Goal: Information Seeking & Learning: Understand process/instructions

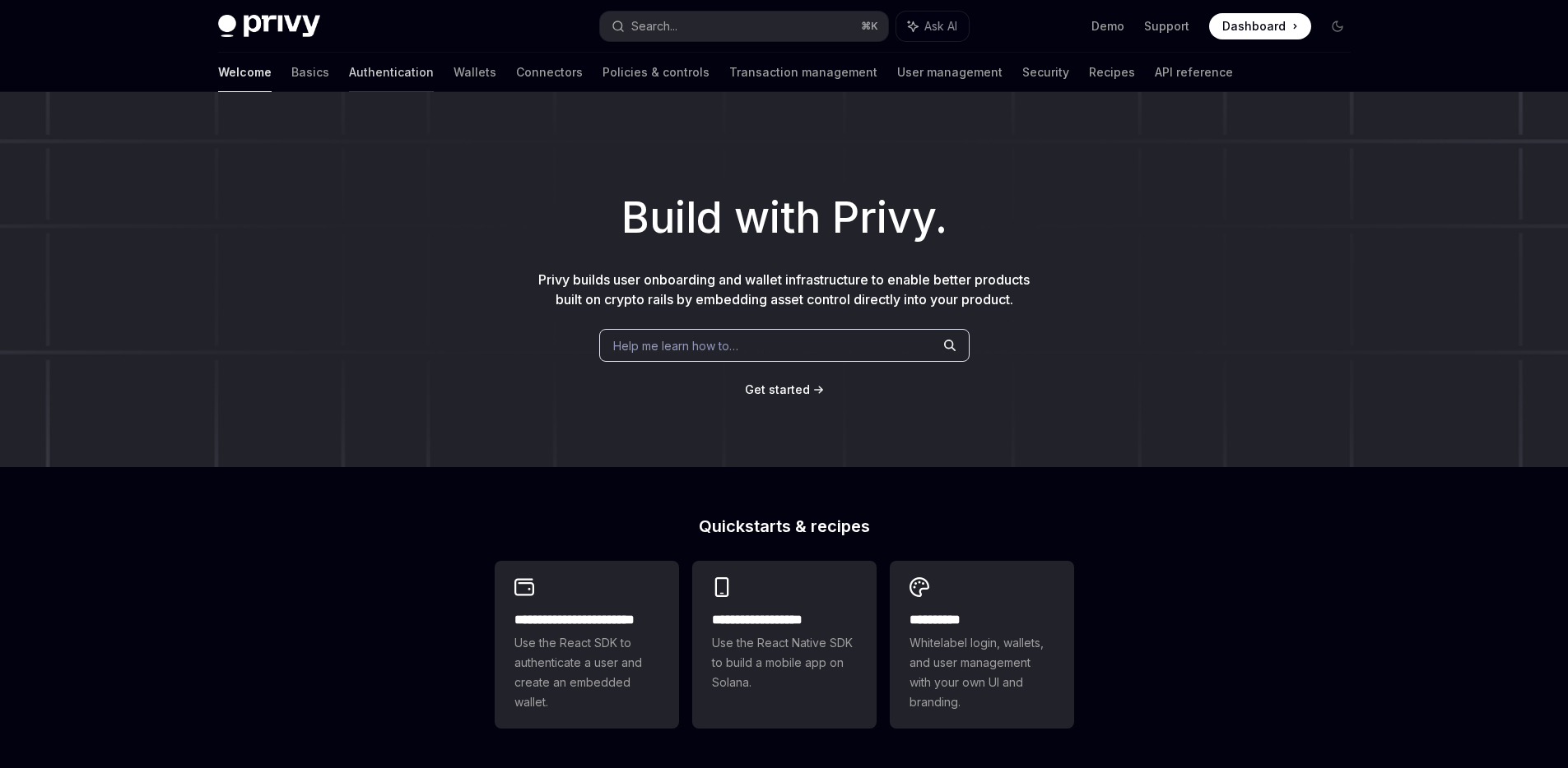
click at [349, 72] on link "Authentication" at bounding box center [391, 73] width 85 height 40
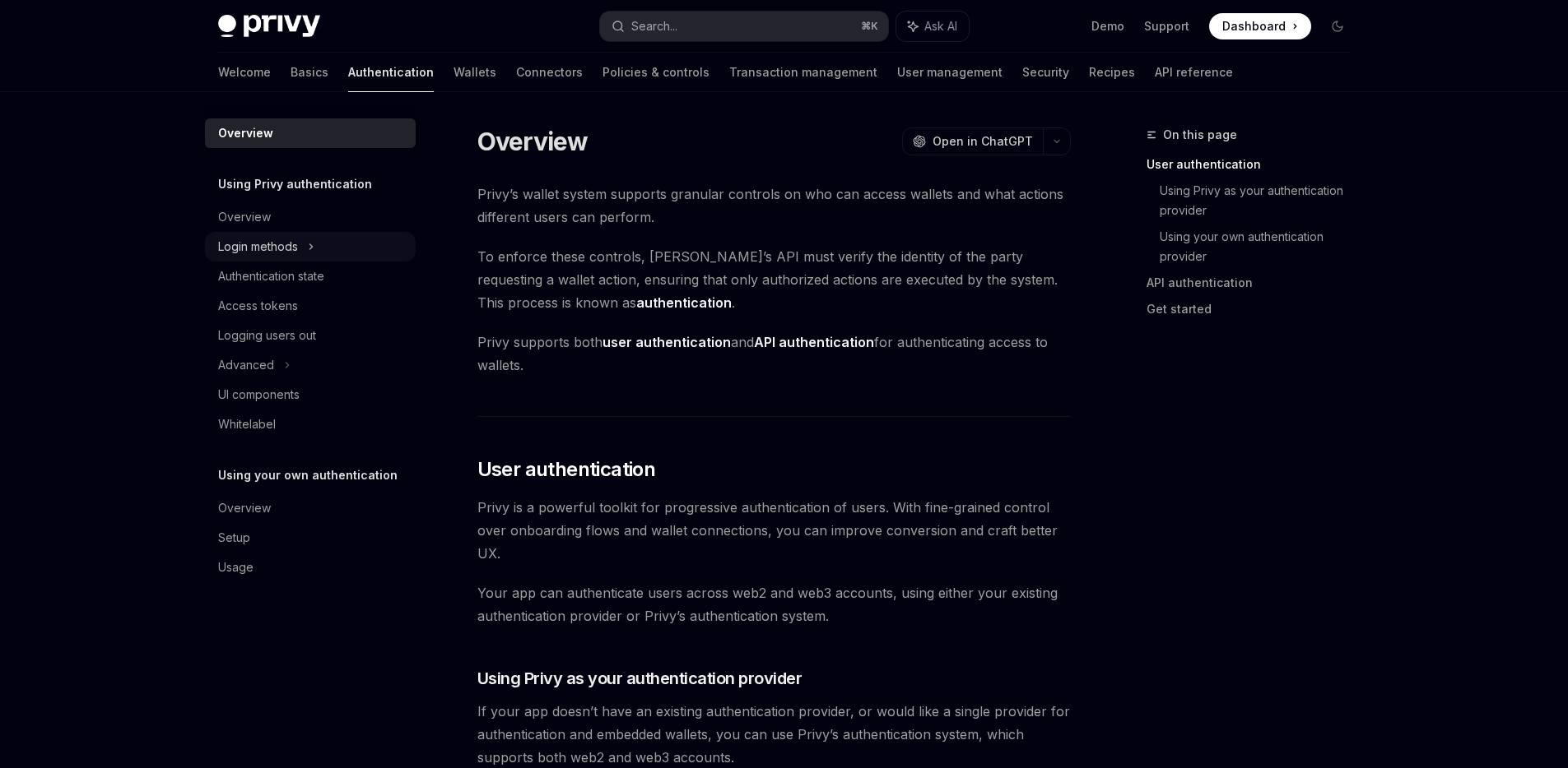
click at [302, 235] on div "Login methods" at bounding box center [311, 247] width 211 height 30
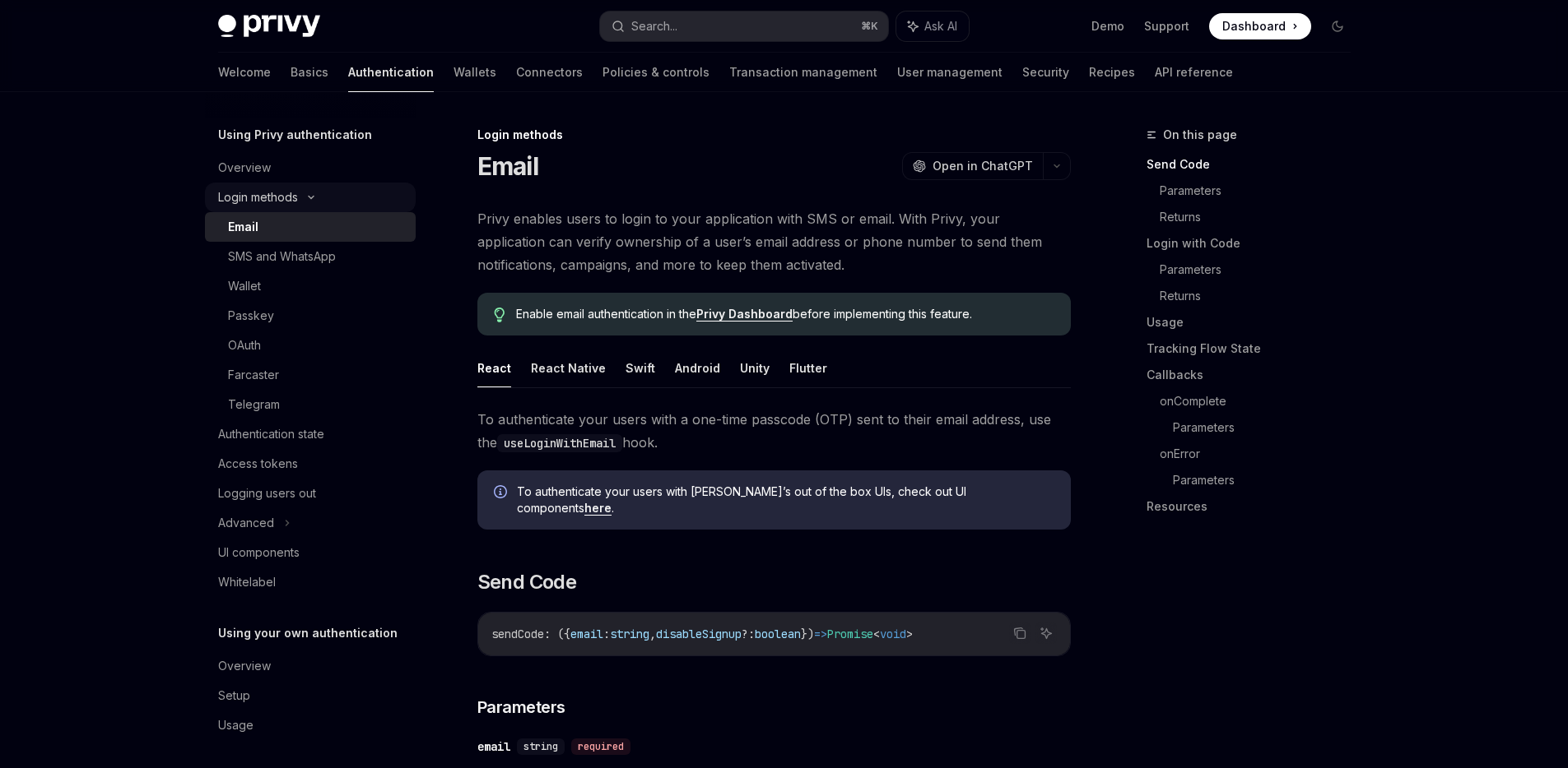
scroll to position [54, 0]
click at [281, 462] on div "Access tokens" at bounding box center [258, 459] width 80 height 20
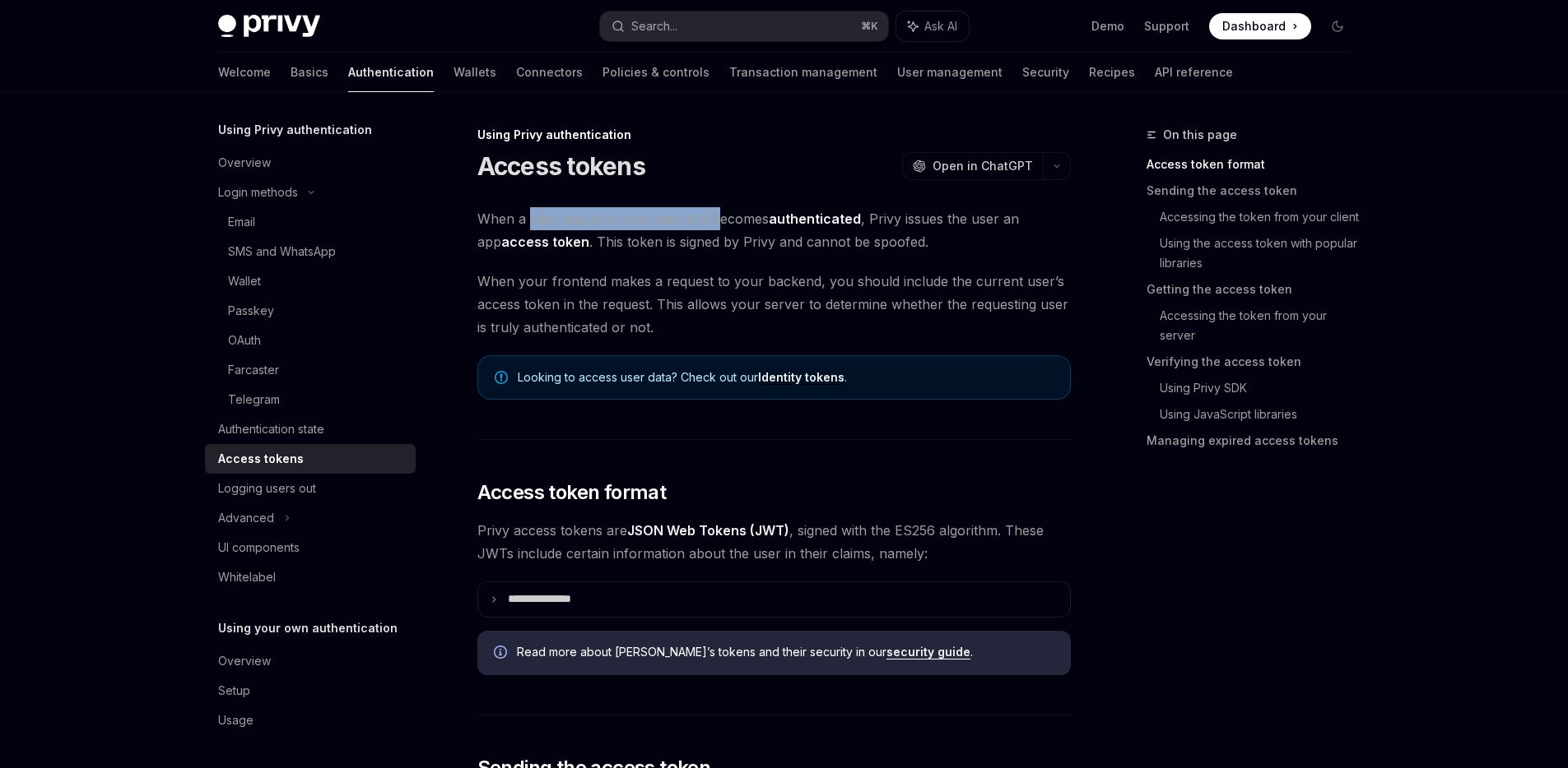
drag, startPoint x: 527, startPoint y: 219, endPoint x: 711, endPoint y: 220, distance: 184.0
click at [711, 220] on span "When a user logs in to your app and becomes authenticated , Privy issues the us…" at bounding box center [774, 231] width 594 height 46
drag, startPoint x: 910, startPoint y: 219, endPoint x: 983, endPoint y: 219, distance: 73.0
click at [983, 219] on span "When a user logs in to your app and becomes authenticated , Privy issues the us…" at bounding box center [774, 231] width 594 height 46
drag, startPoint x: 583, startPoint y: 241, endPoint x: 716, endPoint y: 241, distance: 133.0
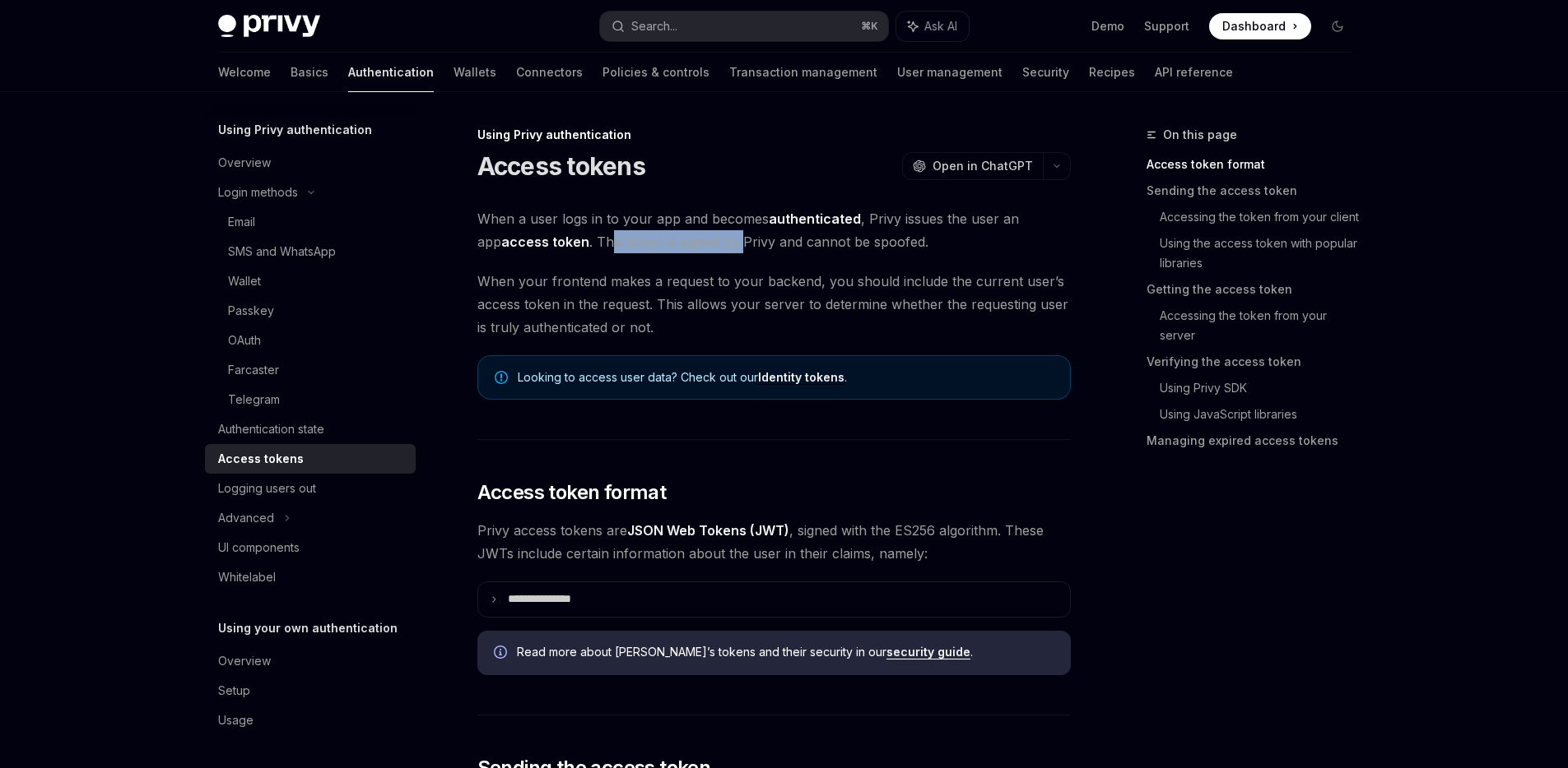
click at [716, 241] on span "When a user logs in to your app and becomes authenticated , Privy issues the us…" at bounding box center [774, 231] width 594 height 46
drag, startPoint x: 884, startPoint y: 241, endPoint x: 759, endPoint y: 241, distance: 125.0
click at [759, 241] on span "When a user logs in to your app and becomes authenticated , Privy issues the us…" at bounding box center [774, 231] width 594 height 46
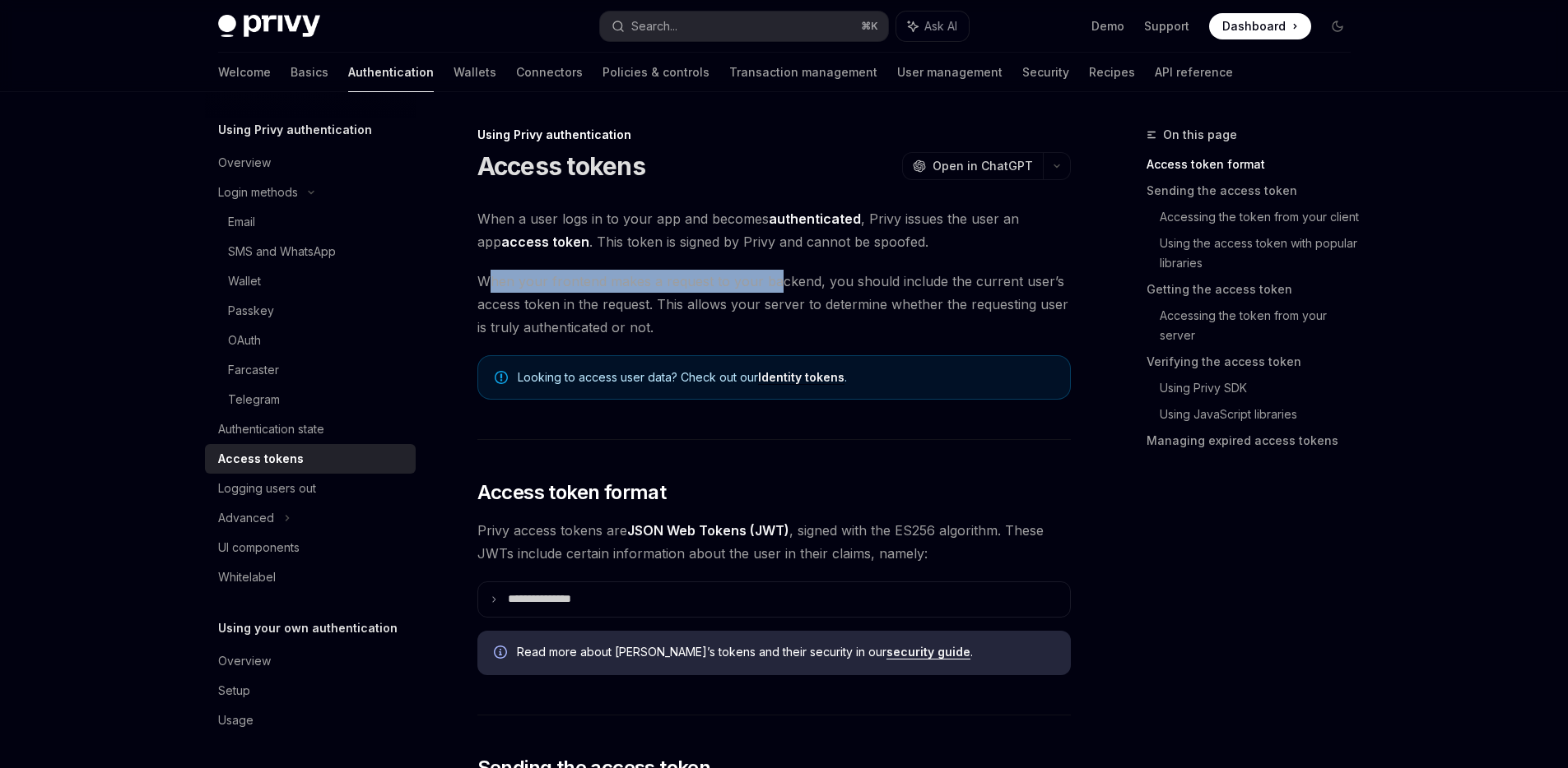
drag, startPoint x: 492, startPoint y: 278, endPoint x: 780, endPoint y: 282, distance: 288.0
click at [775, 281] on span "When your frontend makes a request to your backend, you should include the curr…" at bounding box center [774, 304] width 594 height 69
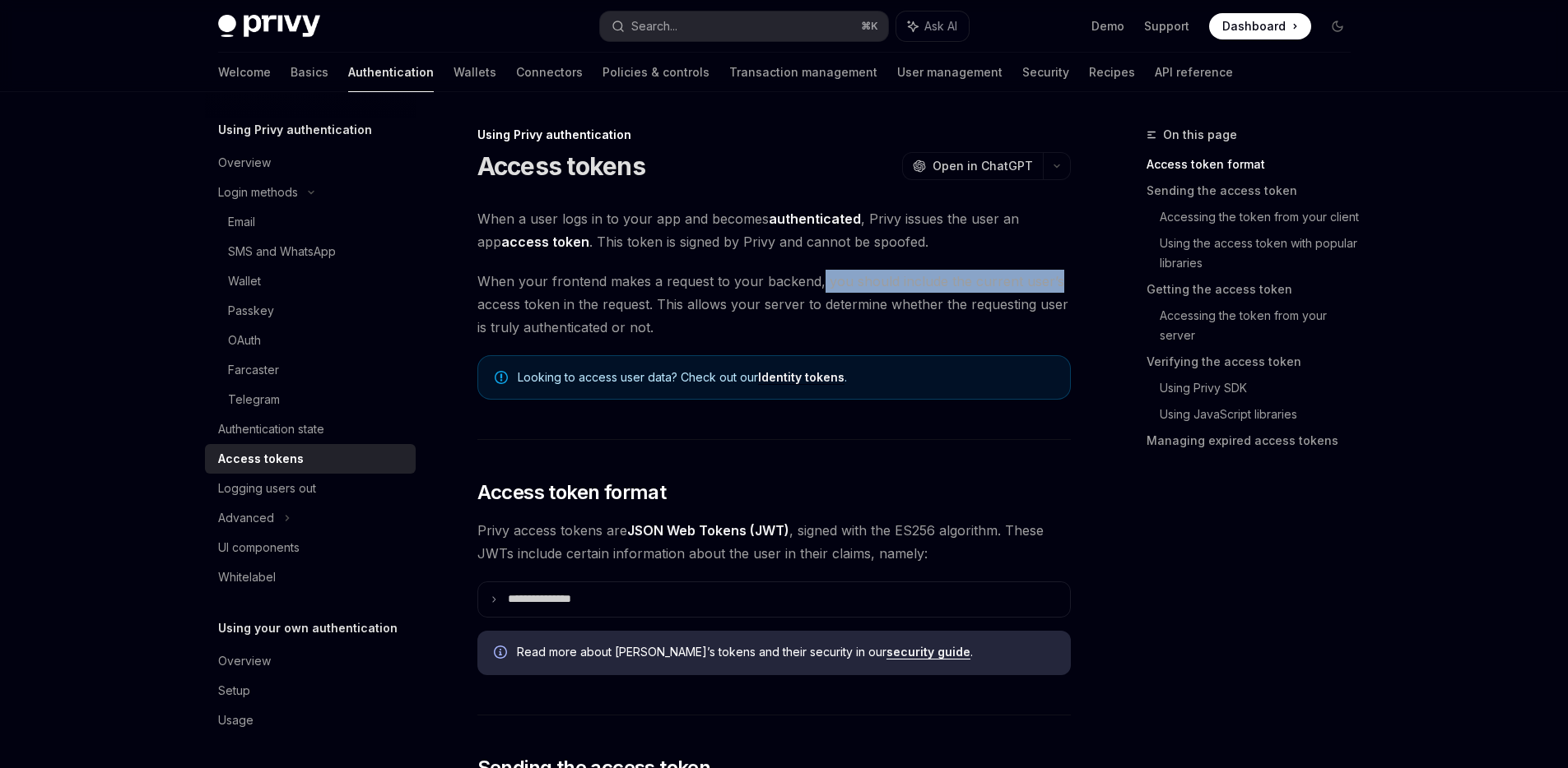
drag, startPoint x: 817, startPoint y: 283, endPoint x: 1054, endPoint y: 283, distance: 237.0
click at [1054, 283] on span "When your frontend makes a request to your backend, you should include the curr…" at bounding box center [774, 304] width 594 height 69
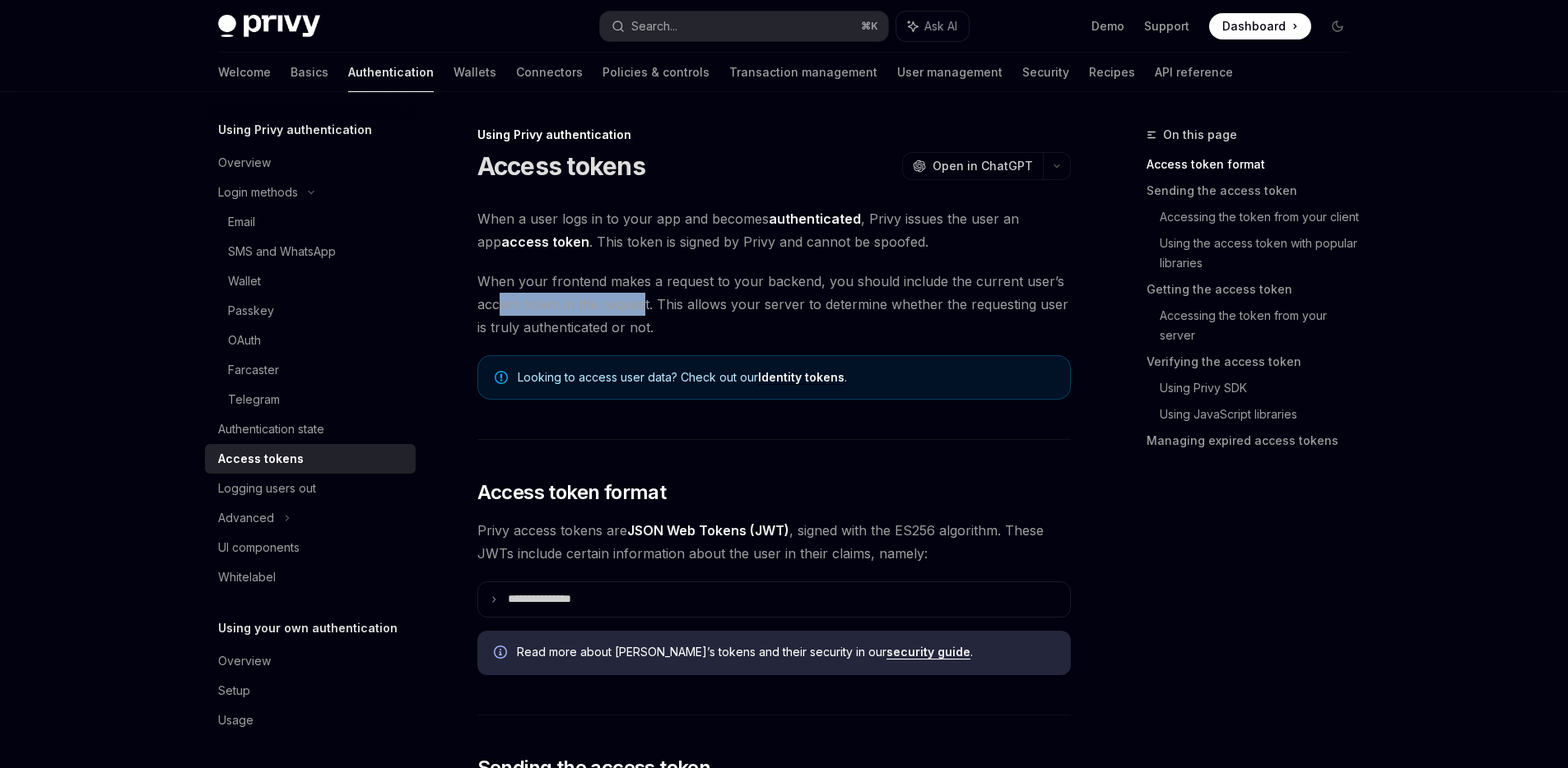
drag, startPoint x: 508, startPoint y: 301, endPoint x: 643, endPoint y: 301, distance: 135.0
click at [643, 301] on span "When your frontend makes a request to your backend, you should include the curr…" at bounding box center [774, 304] width 594 height 69
drag, startPoint x: 814, startPoint y: 301, endPoint x: 858, endPoint y: 301, distance: 44.0
click at [858, 301] on span "When your frontend makes a request to your backend, you should include the curr…" at bounding box center [774, 304] width 594 height 69
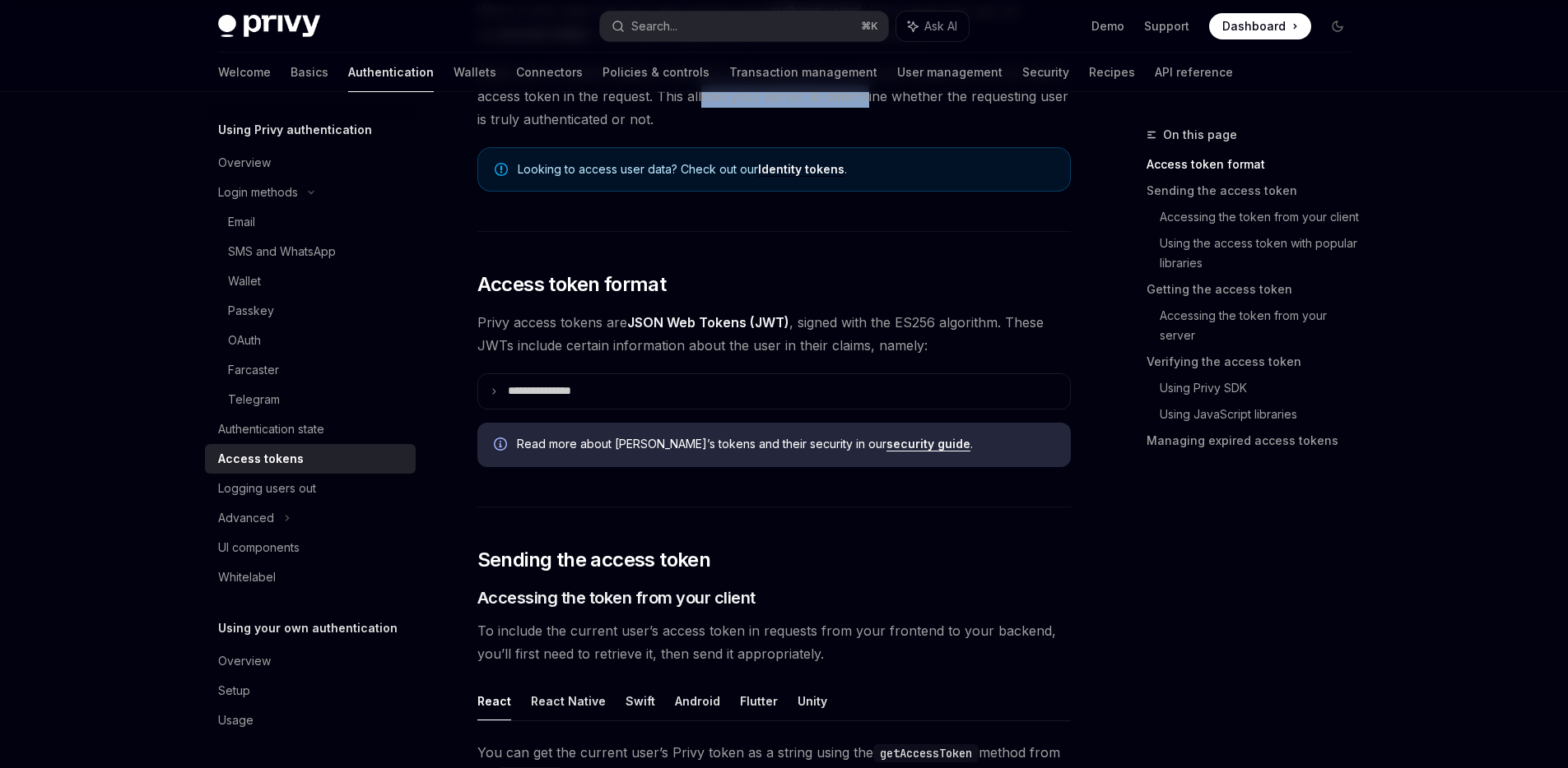
scroll to position [219, 0]
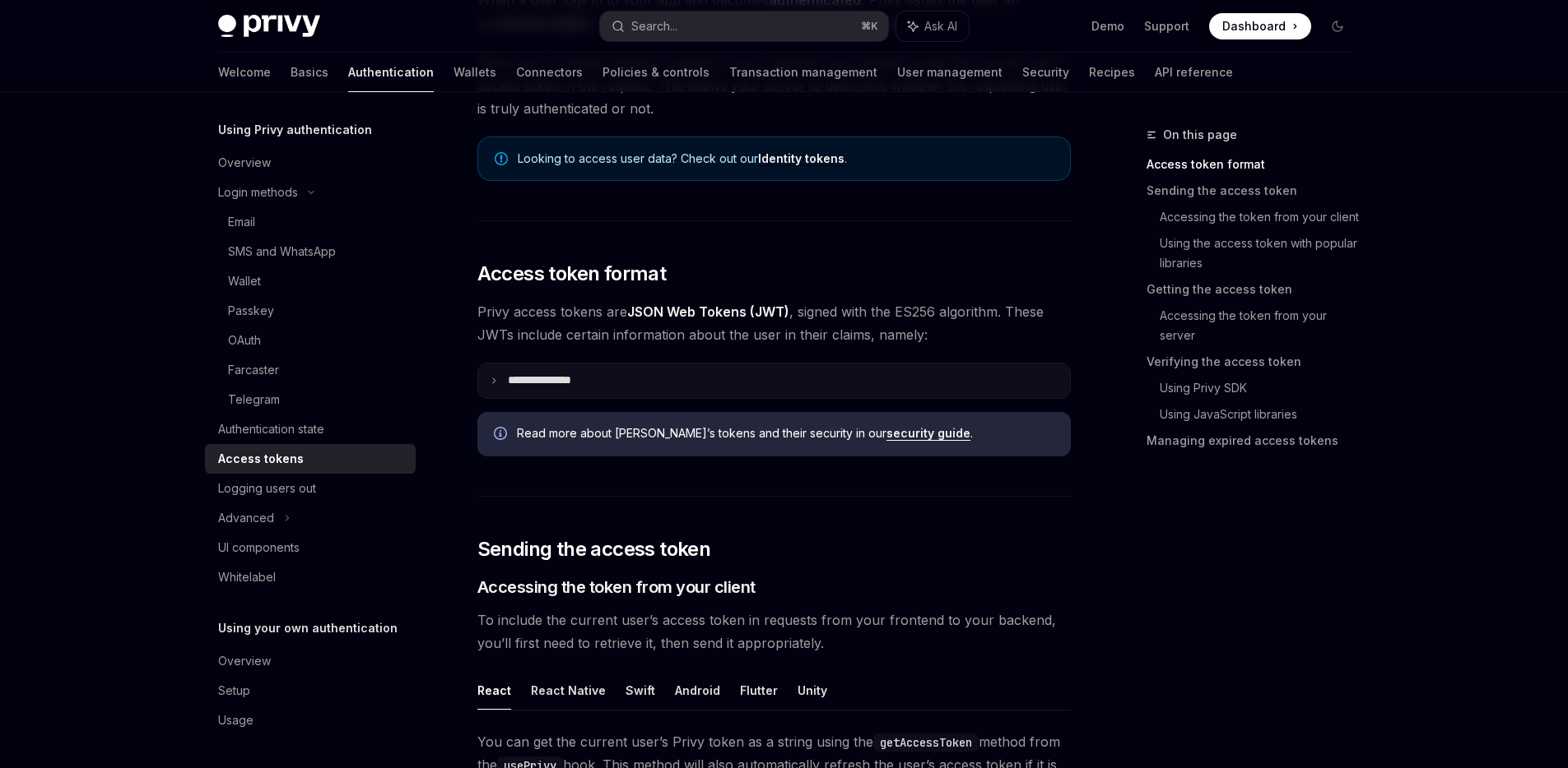
click at [528, 386] on p "**********" at bounding box center [552, 381] width 90 height 15
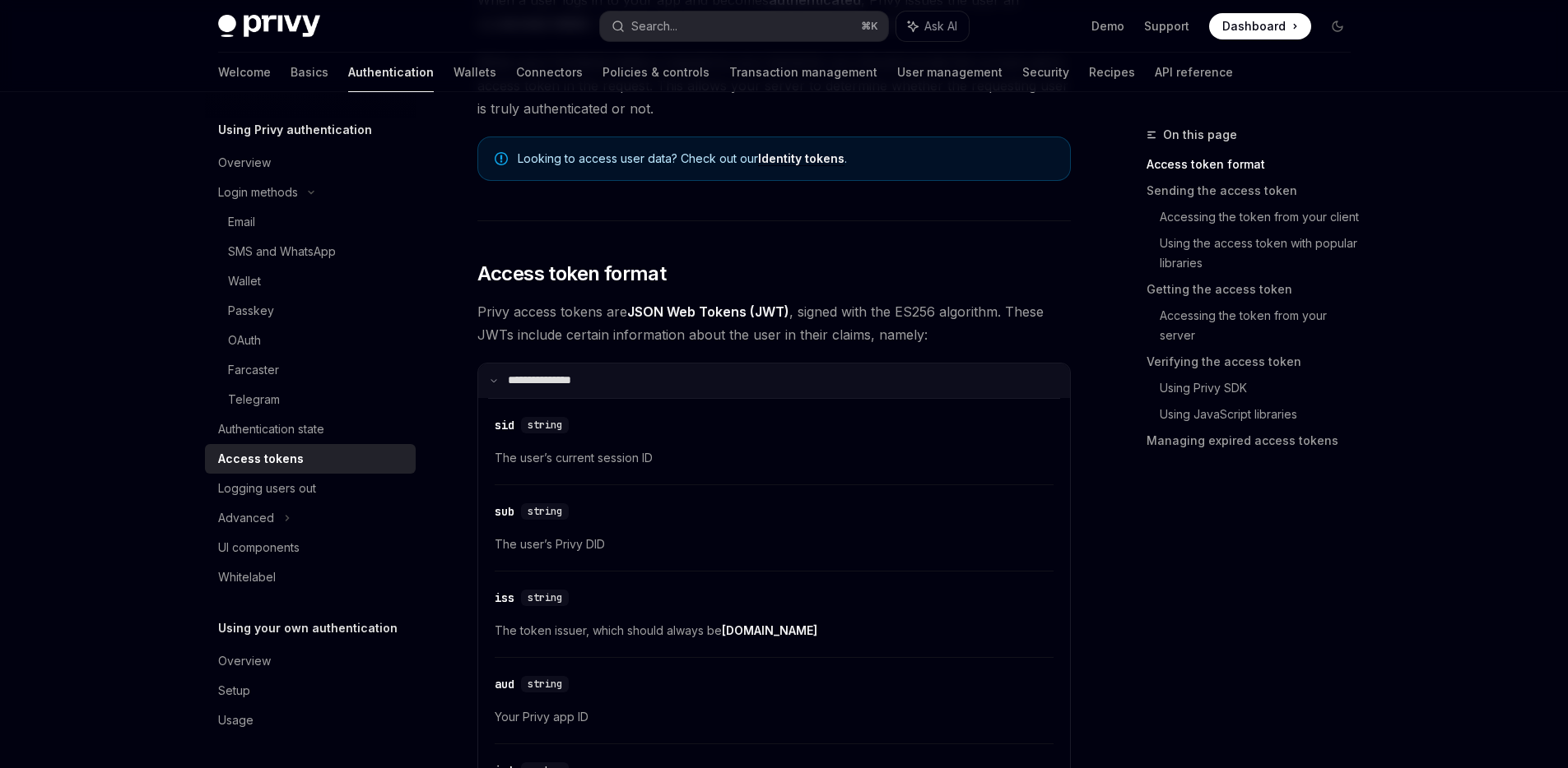
click at [528, 386] on p "**********" at bounding box center [550, 381] width 84 height 15
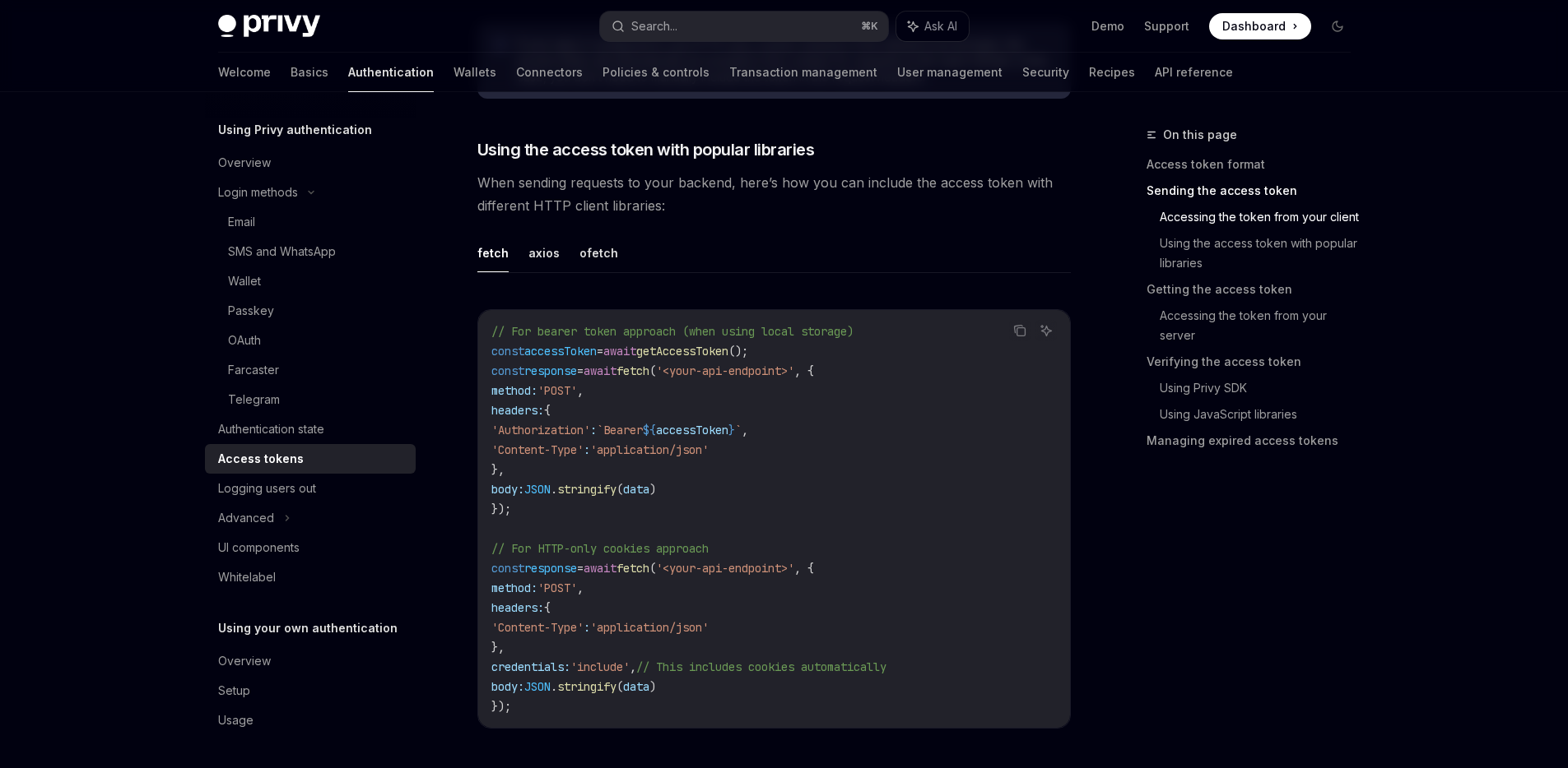
scroll to position [1365, 0]
click at [533, 253] on button "axios" at bounding box center [544, 250] width 31 height 39
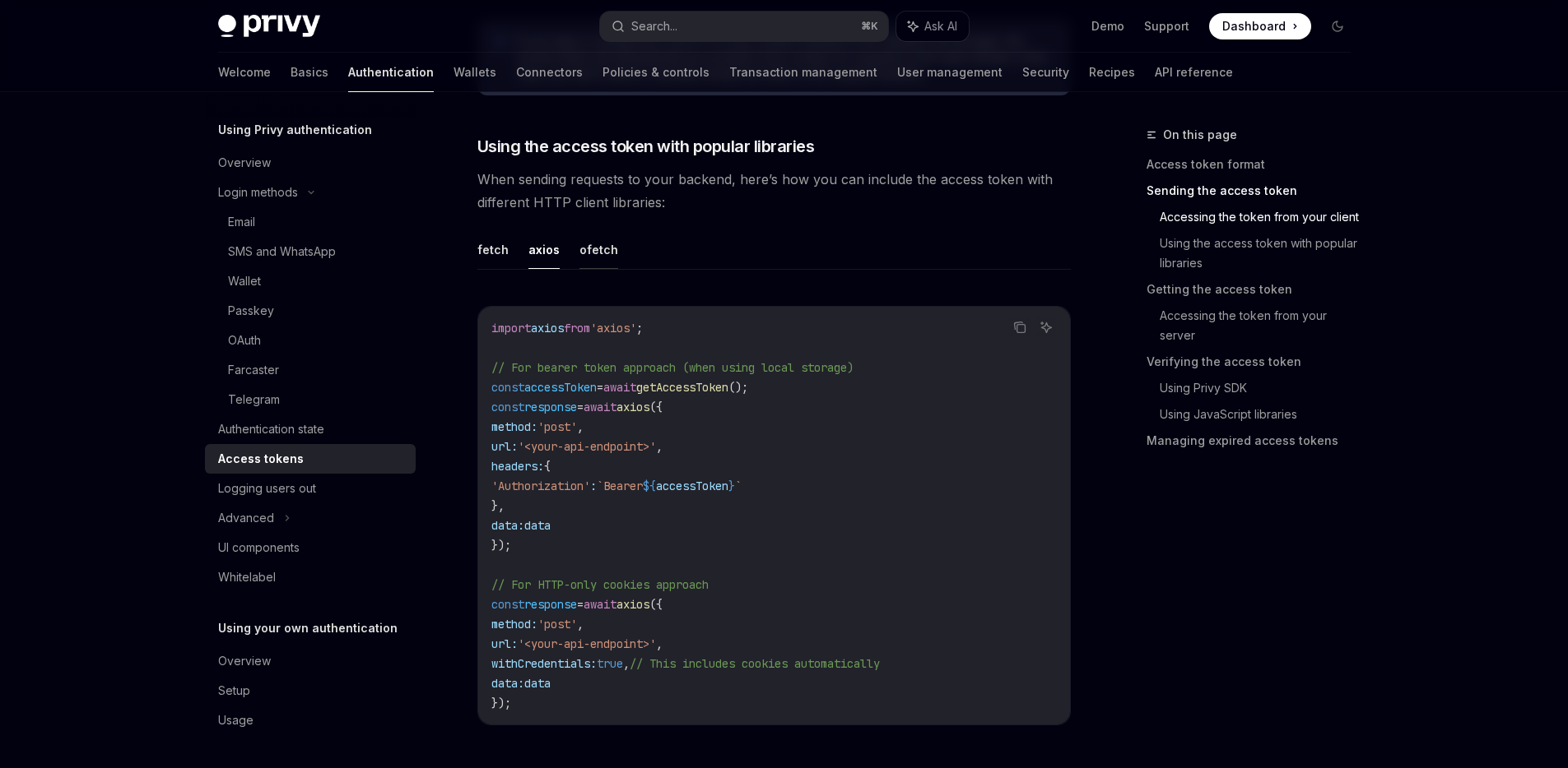
click at [581, 251] on button "ofetch" at bounding box center [599, 250] width 39 height 39
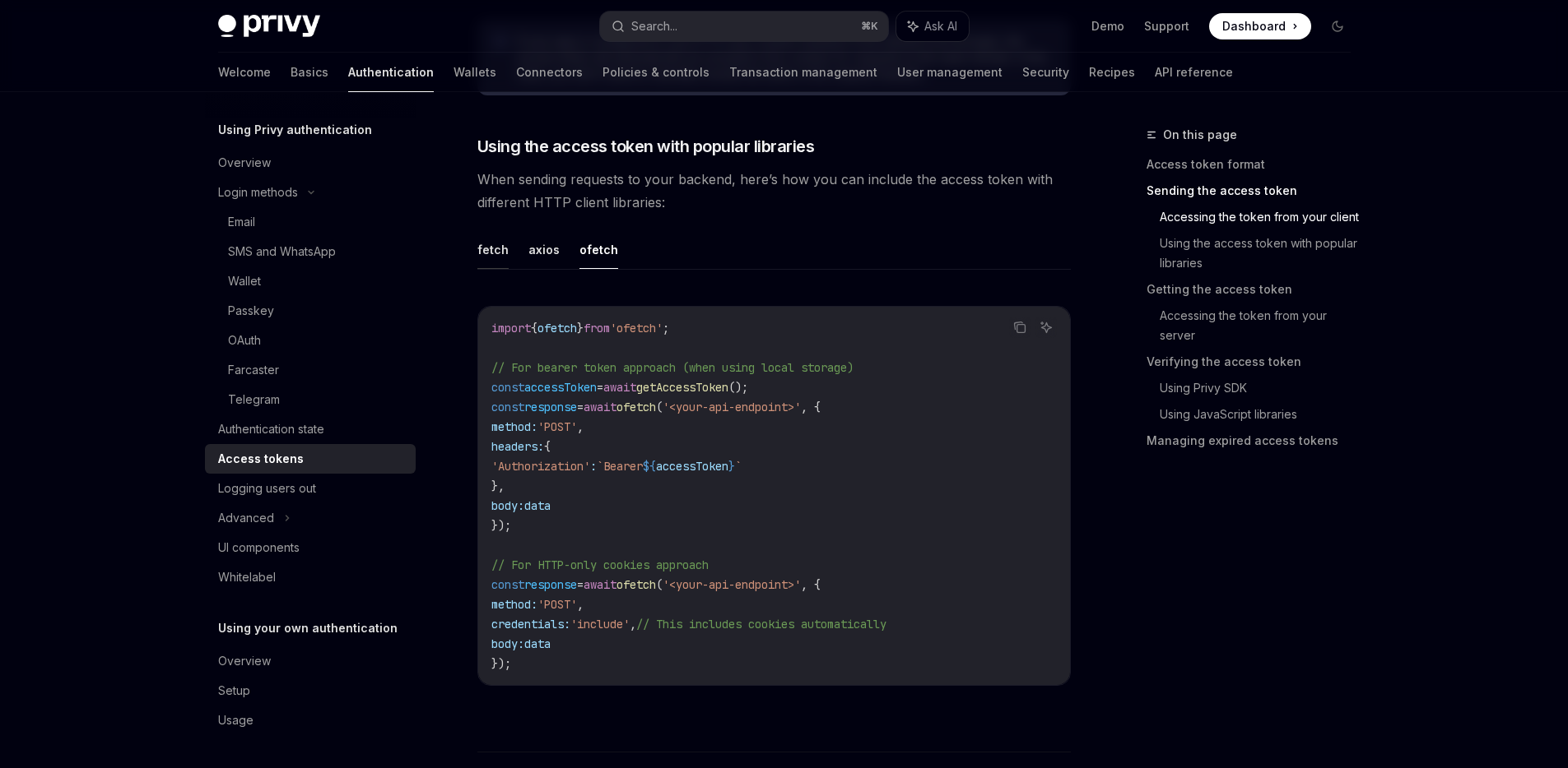
click at [504, 250] on button "fetch" at bounding box center [493, 250] width 31 height 39
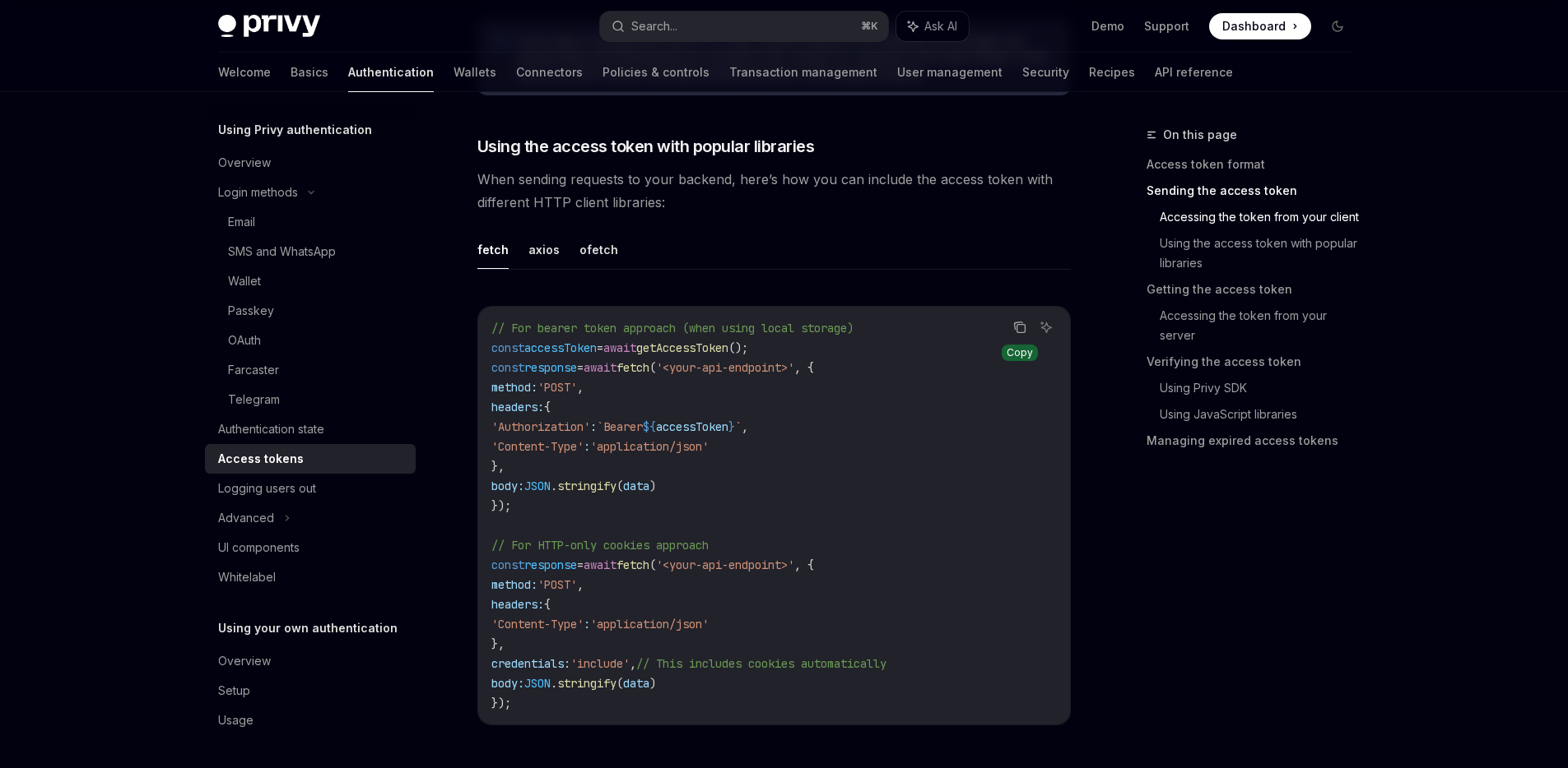
click at [1024, 328] on icon "Copy the contents from the code block" at bounding box center [1021, 328] width 8 height 8
type textarea "*"
